Goal: Task Accomplishment & Management: Manage account settings

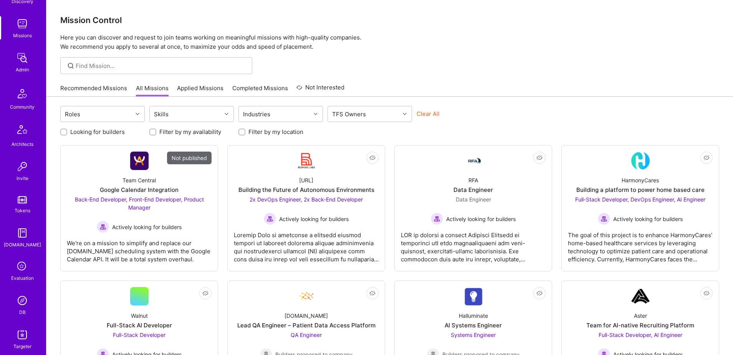
scroll to position [135, 0]
click at [21, 262] on img at bounding box center [22, 263] width 15 height 15
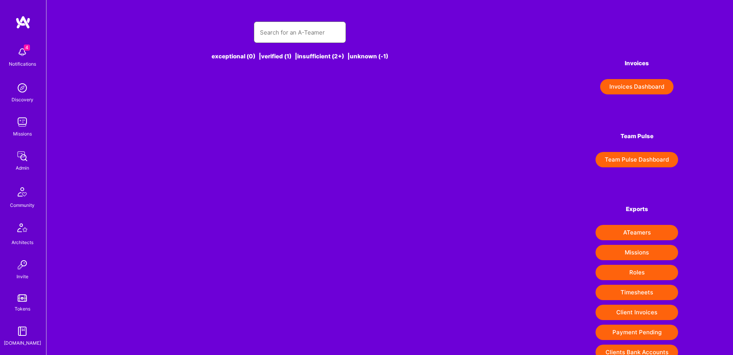
click at [282, 28] on input "text" at bounding box center [300, 33] width 80 height 20
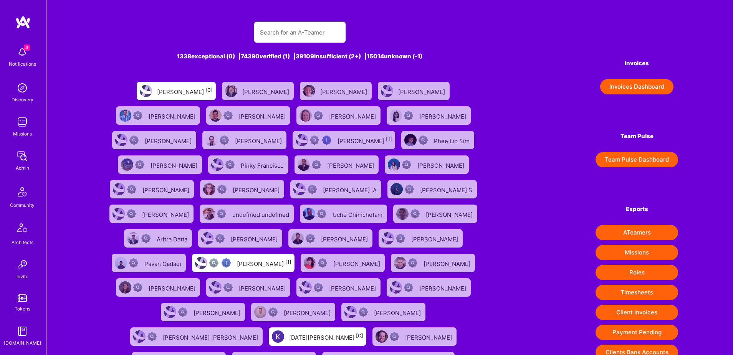
paste input "[PERSON_NAME][EMAIL_ADDRESS][PERSON_NAME][DOMAIN_NAME]"
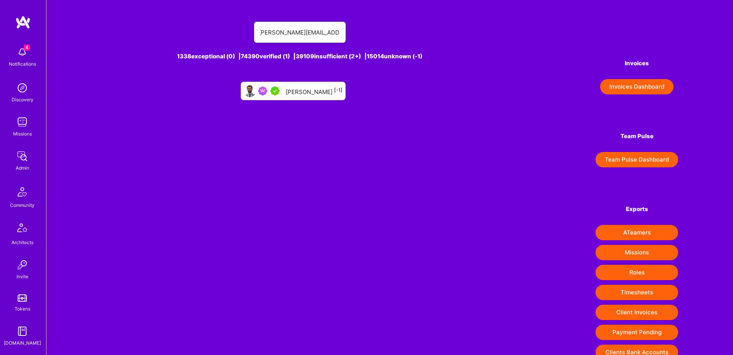
type input "[PERSON_NAME][EMAIL_ADDRESS][PERSON_NAME][DOMAIN_NAME]"
click at [300, 88] on div "[PERSON_NAME] [-1]" at bounding box center [314, 91] width 57 height 10
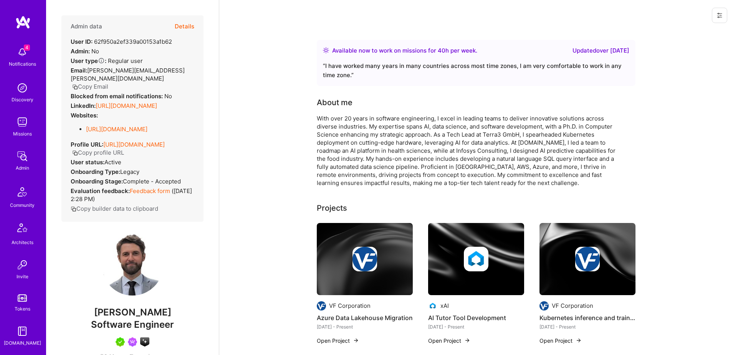
scroll to position [135, 0]
click at [22, 271] on div "DB" at bounding box center [22, 275] width 7 height 8
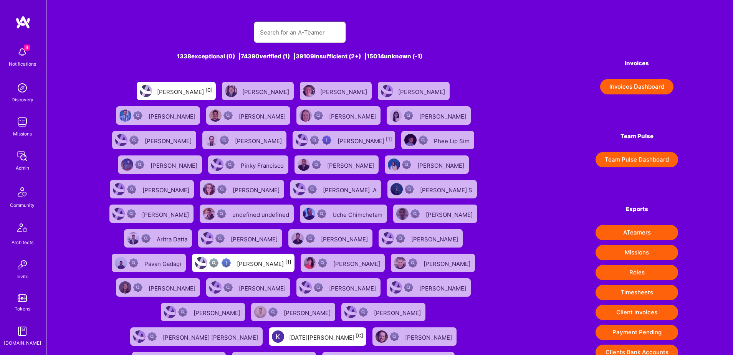
click at [294, 33] on input "text" at bounding box center [300, 33] width 80 height 20
paste input "[PERSON_NAME][EMAIL_ADDRESS][DOMAIN_NAME]"
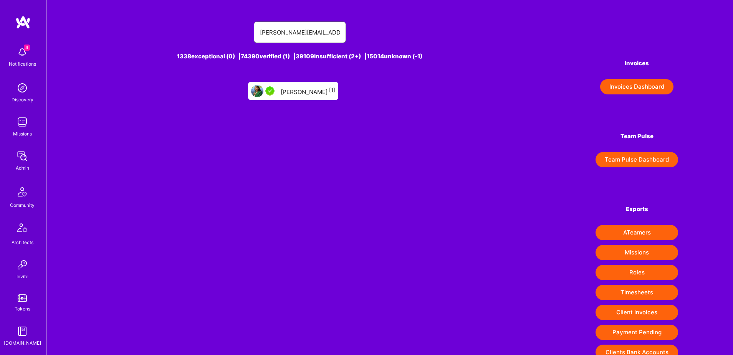
type input "[PERSON_NAME][EMAIL_ADDRESS][DOMAIN_NAME]"
click at [306, 91] on div "[PERSON_NAME] [1]" at bounding box center [308, 91] width 55 height 10
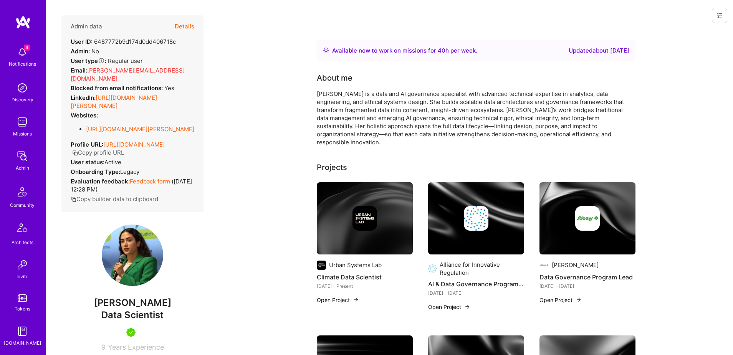
click at [719, 12] on icon at bounding box center [720, 15] width 6 height 6
click at [691, 29] on button "Login as [PERSON_NAME]" at bounding box center [686, 33] width 81 height 20
